Goal: Find specific page/section: Find specific page/section

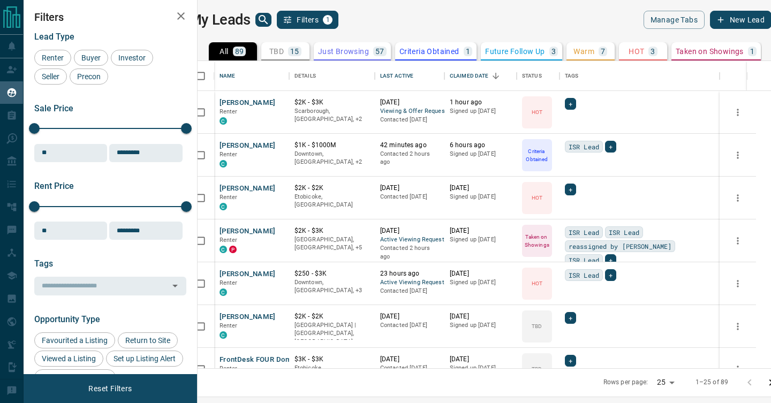
scroll to position [307, 569]
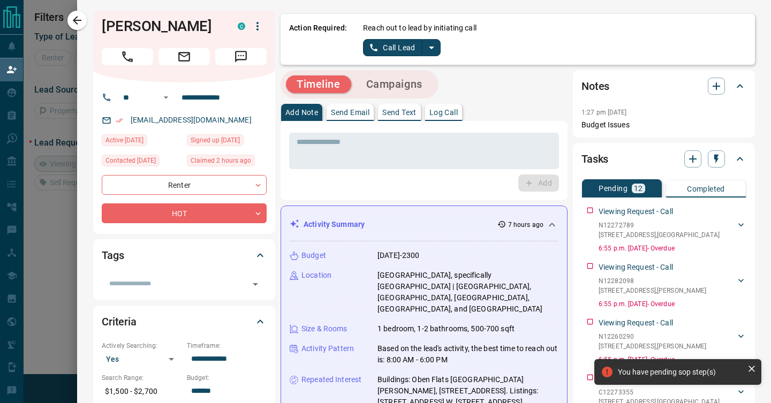
scroll to position [697, 0]
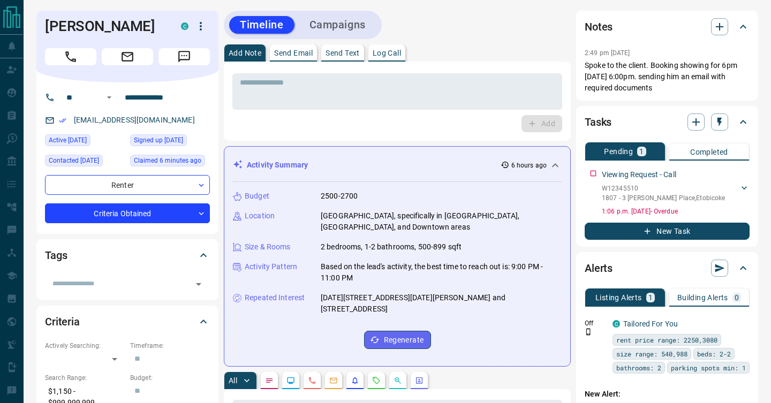
scroll to position [356, 0]
